Goal: Check status: Check status

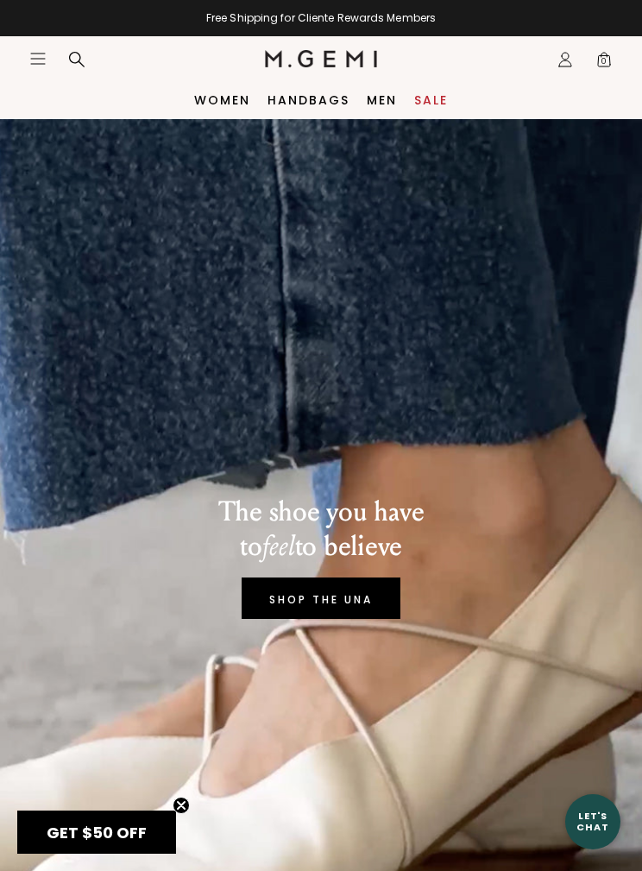
click at [565, 66] on icon "Icons/20x20/profile@2x" at bounding box center [565, 59] width 17 height 17
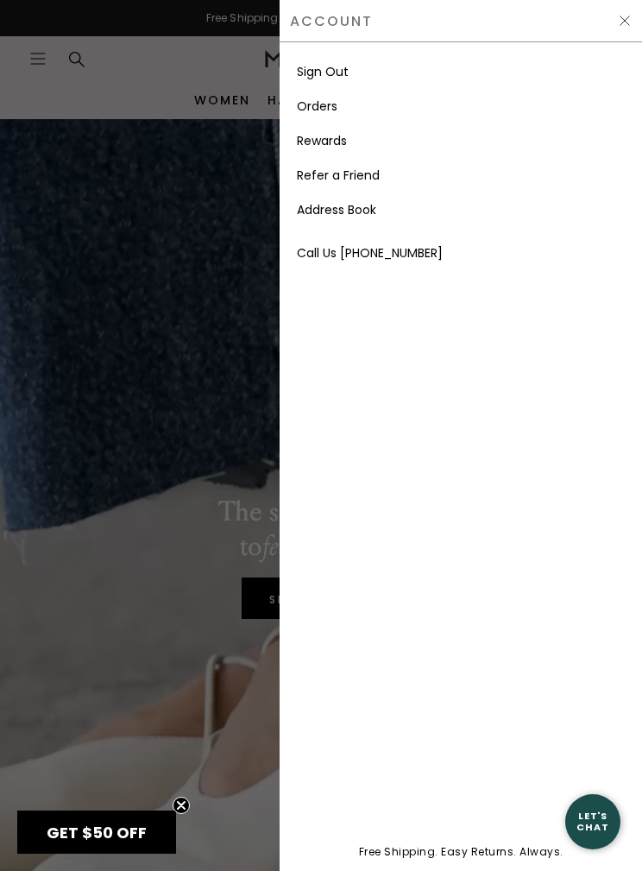
click at [337, 107] on link "Orders" at bounding box center [317, 106] width 41 height 17
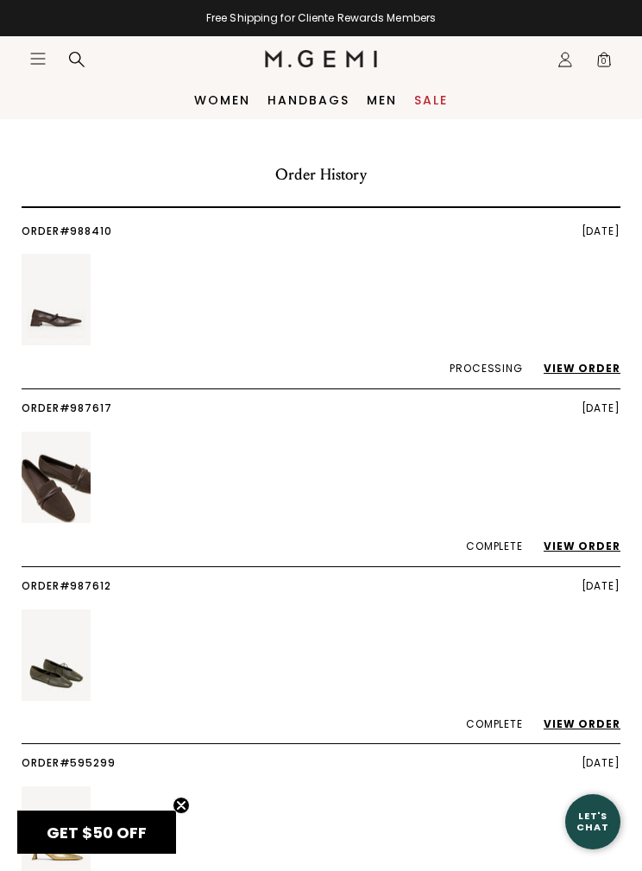
click at [597, 366] on link "View Order" at bounding box center [574, 368] width 94 height 15
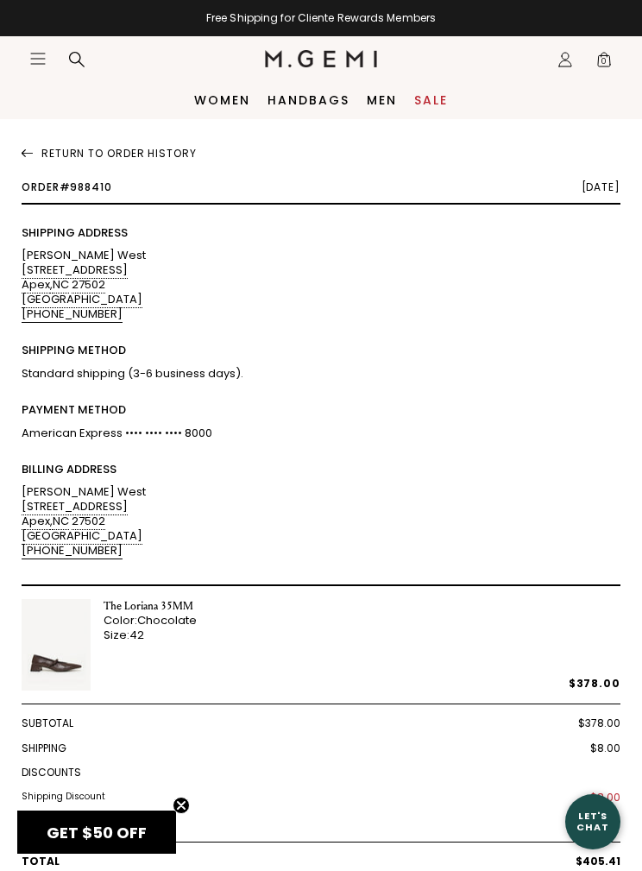
click at [114, 155] on link "Return To Order History" at bounding box center [321, 150] width 599 height 19
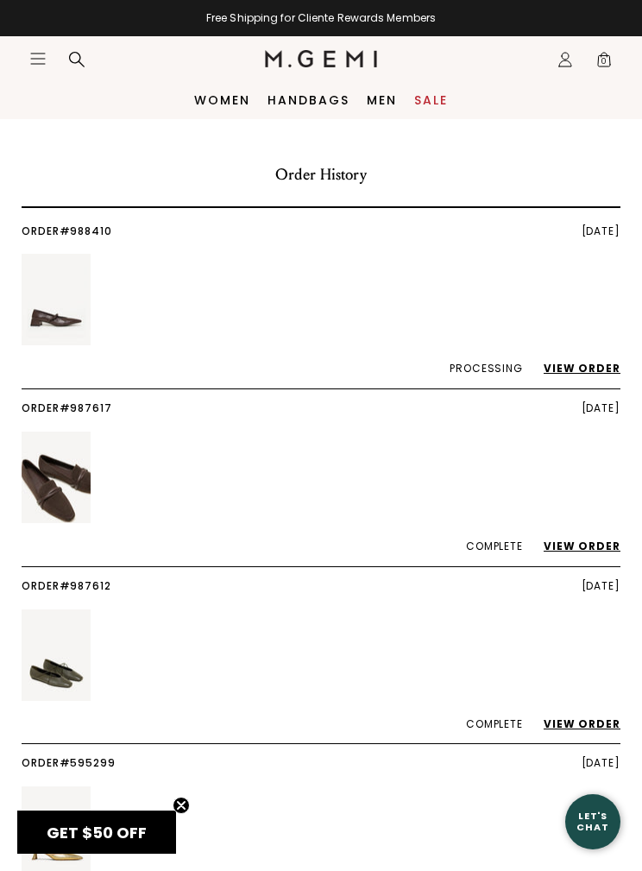
click at [598, 725] on link "View Order" at bounding box center [574, 724] width 94 height 15
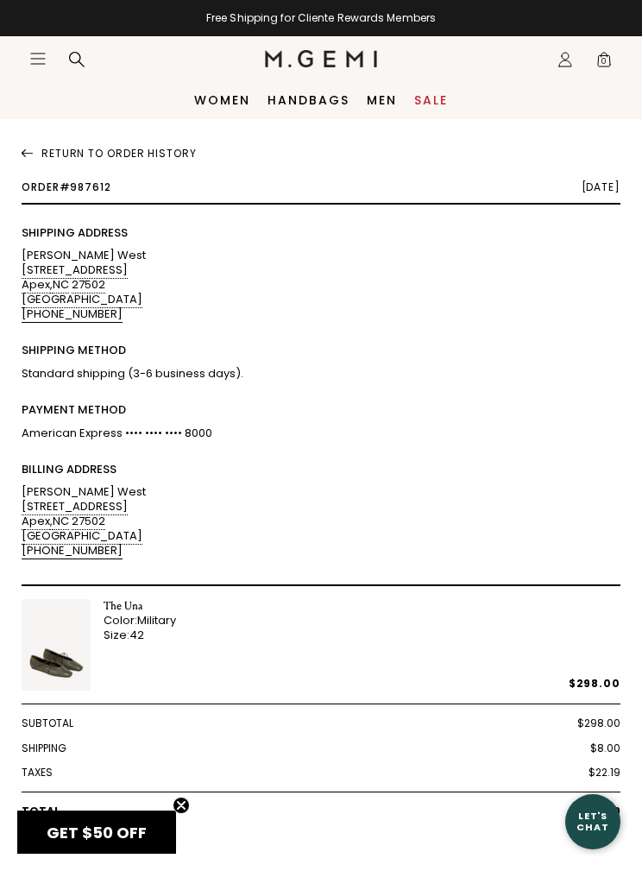
click at [118, 158] on link "Return To Order History" at bounding box center [321, 150] width 599 height 19
